Goal: Information Seeking & Learning: Learn about a topic

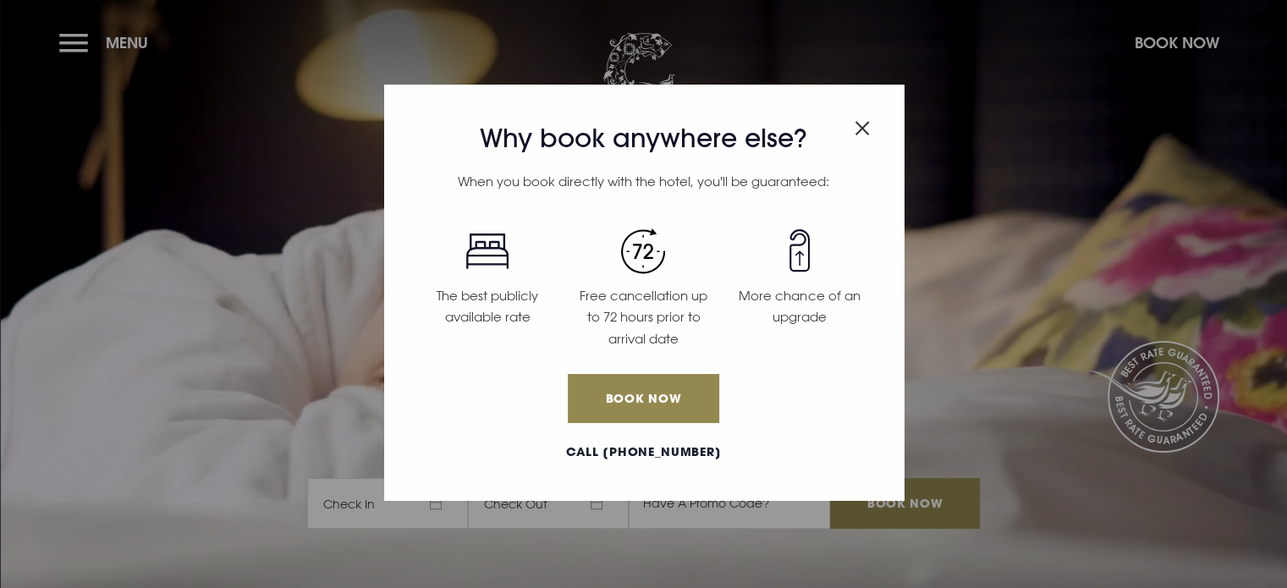
click at [70, 40] on div "Why book anywhere else? When you book directly with the hotel, you'll be guaran…" at bounding box center [643, 294] width 1287 height 588
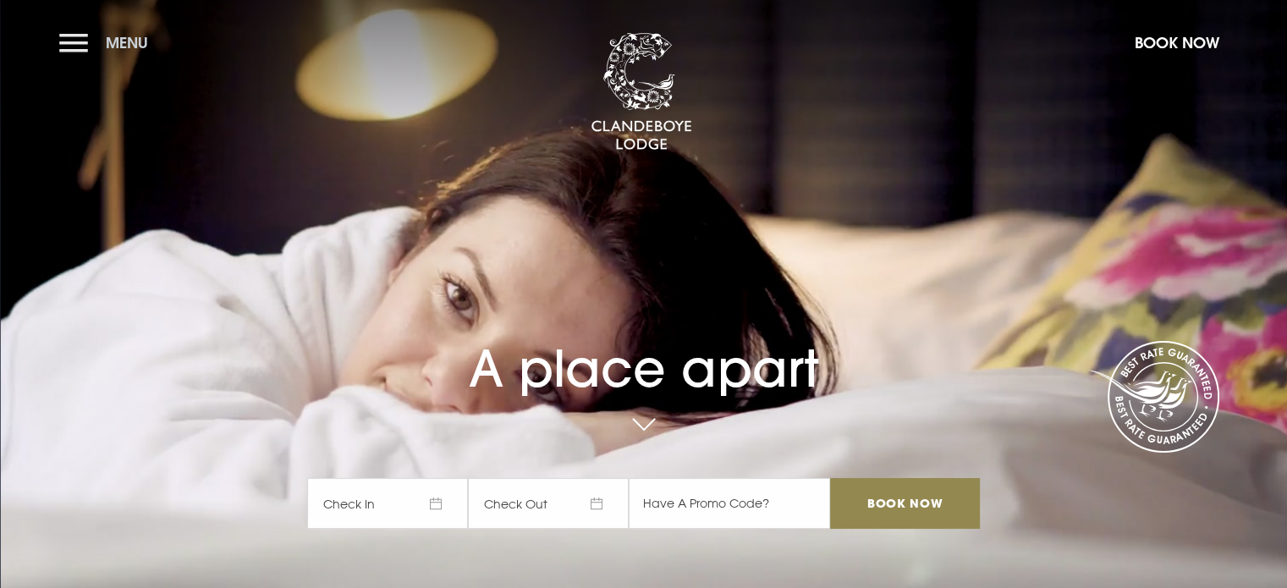
click at [85, 36] on button "Menu" at bounding box center [107, 43] width 97 height 36
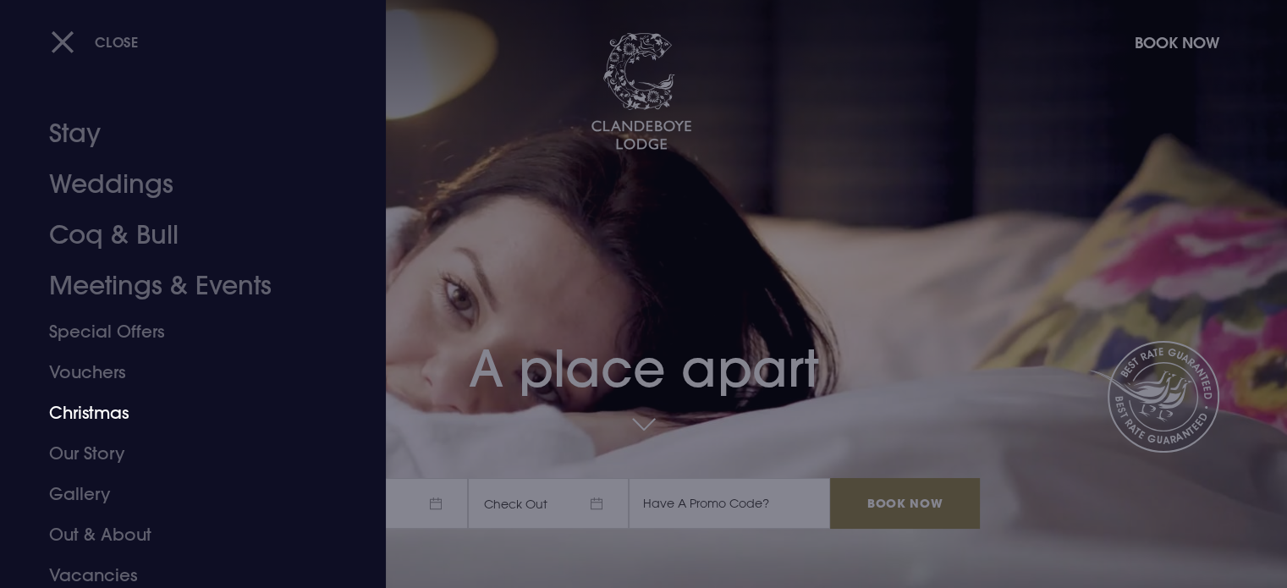
scroll to position [47, 0]
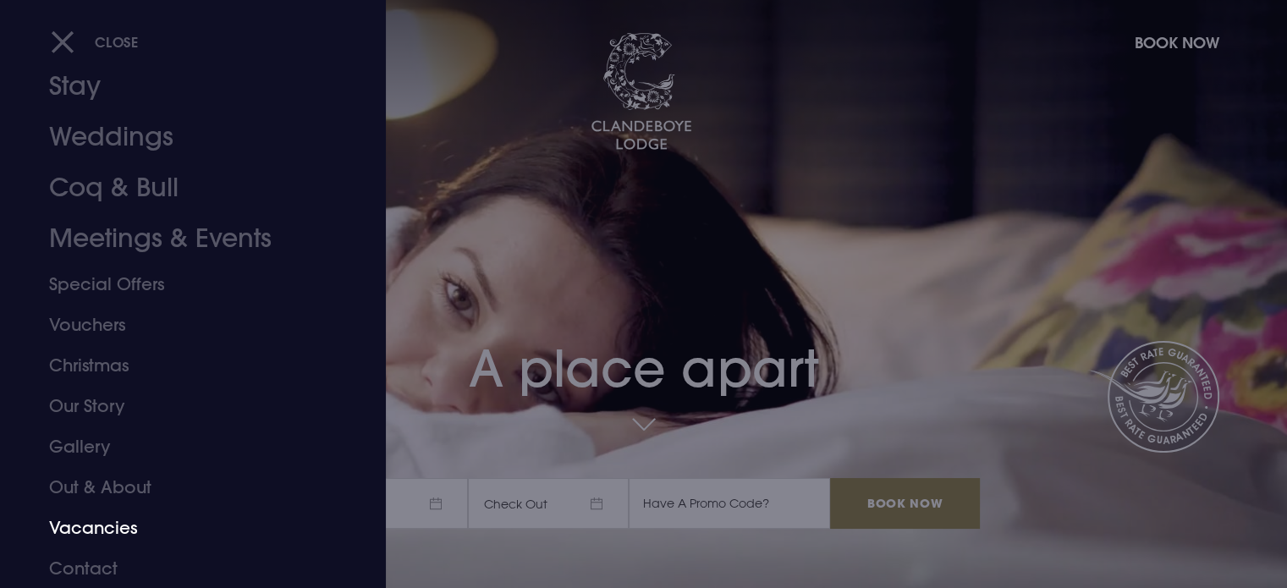
click at [113, 527] on link "Vacancies" at bounding box center [182, 528] width 267 height 41
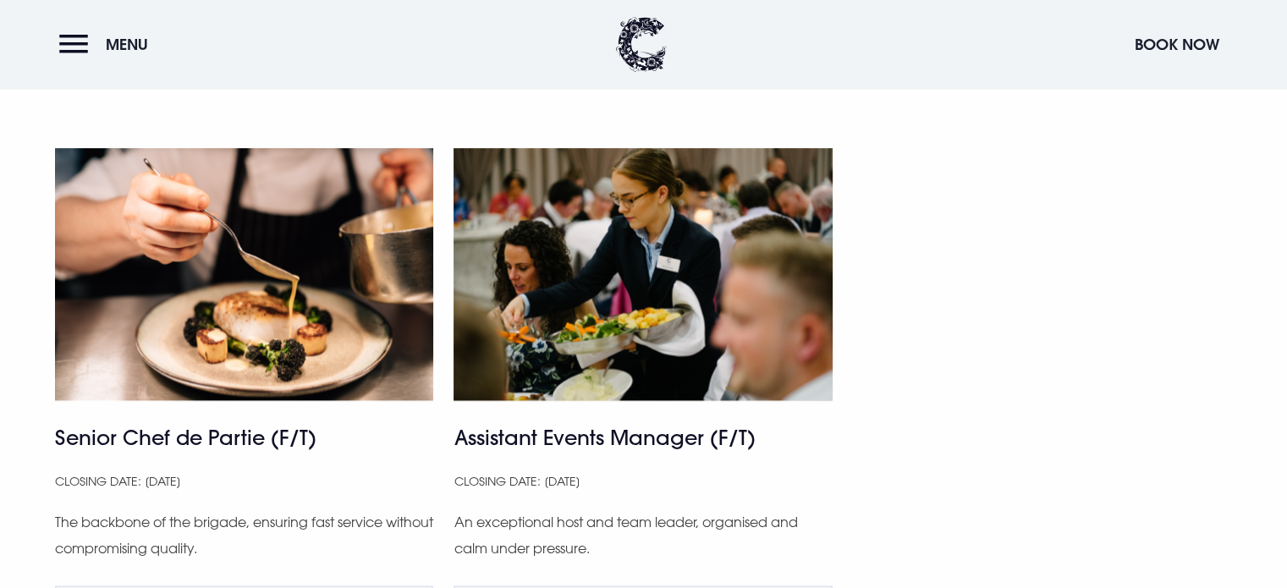
scroll to position [1100, 0]
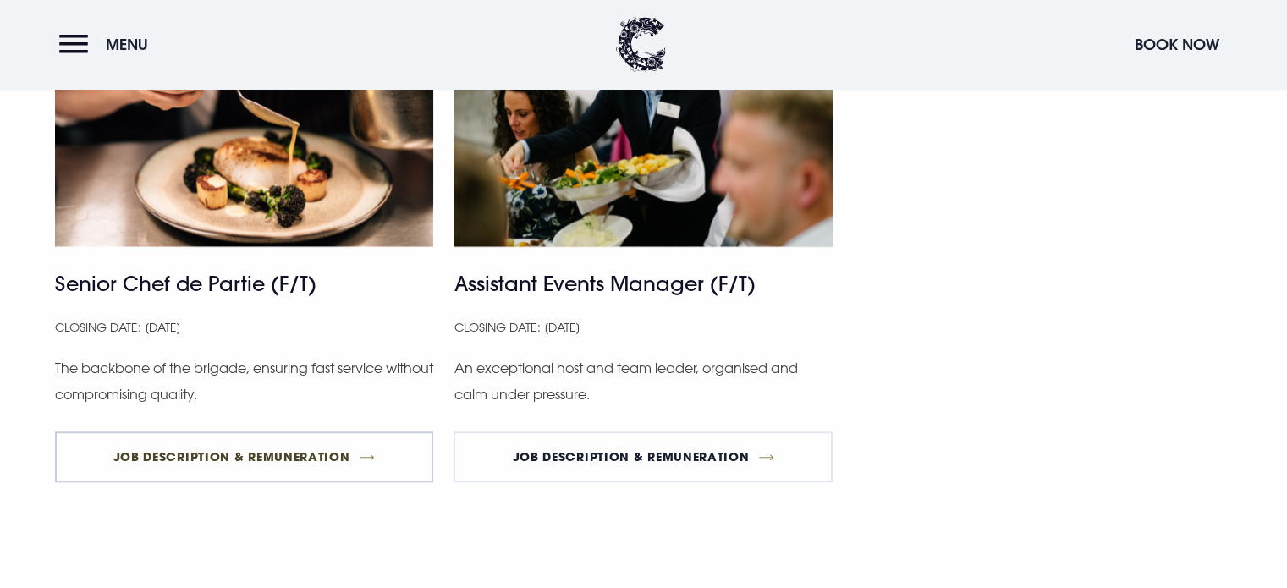
click at [218, 448] on link "Job Description & Remuneration" at bounding box center [244, 457] width 379 height 51
click at [221, 457] on link "Job Description & Remuneration" at bounding box center [244, 457] width 379 height 51
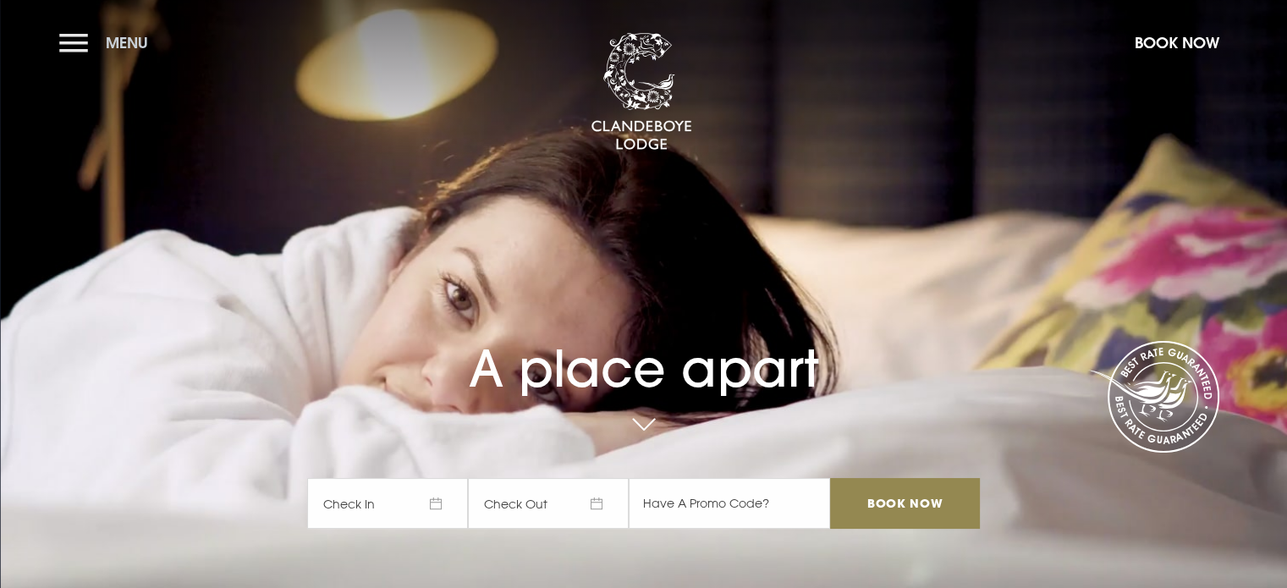
click at [69, 41] on button "Menu" at bounding box center [107, 43] width 97 height 36
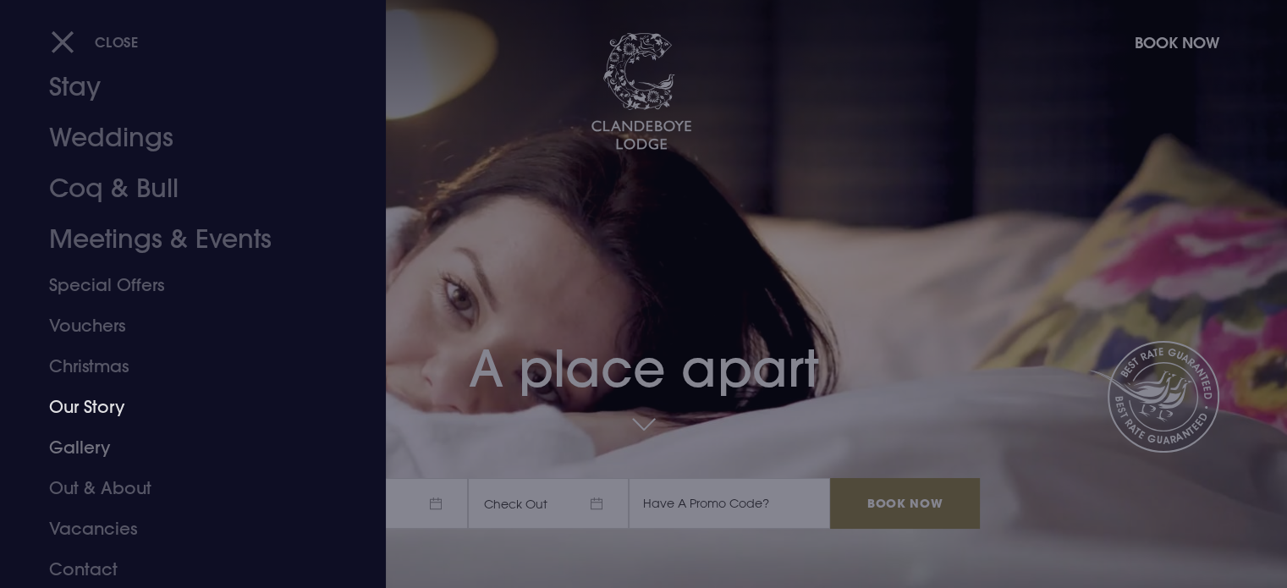
scroll to position [47, 0]
click at [108, 527] on link "Vacancies" at bounding box center [182, 528] width 267 height 41
